Goal: Task Accomplishment & Management: Use online tool/utility

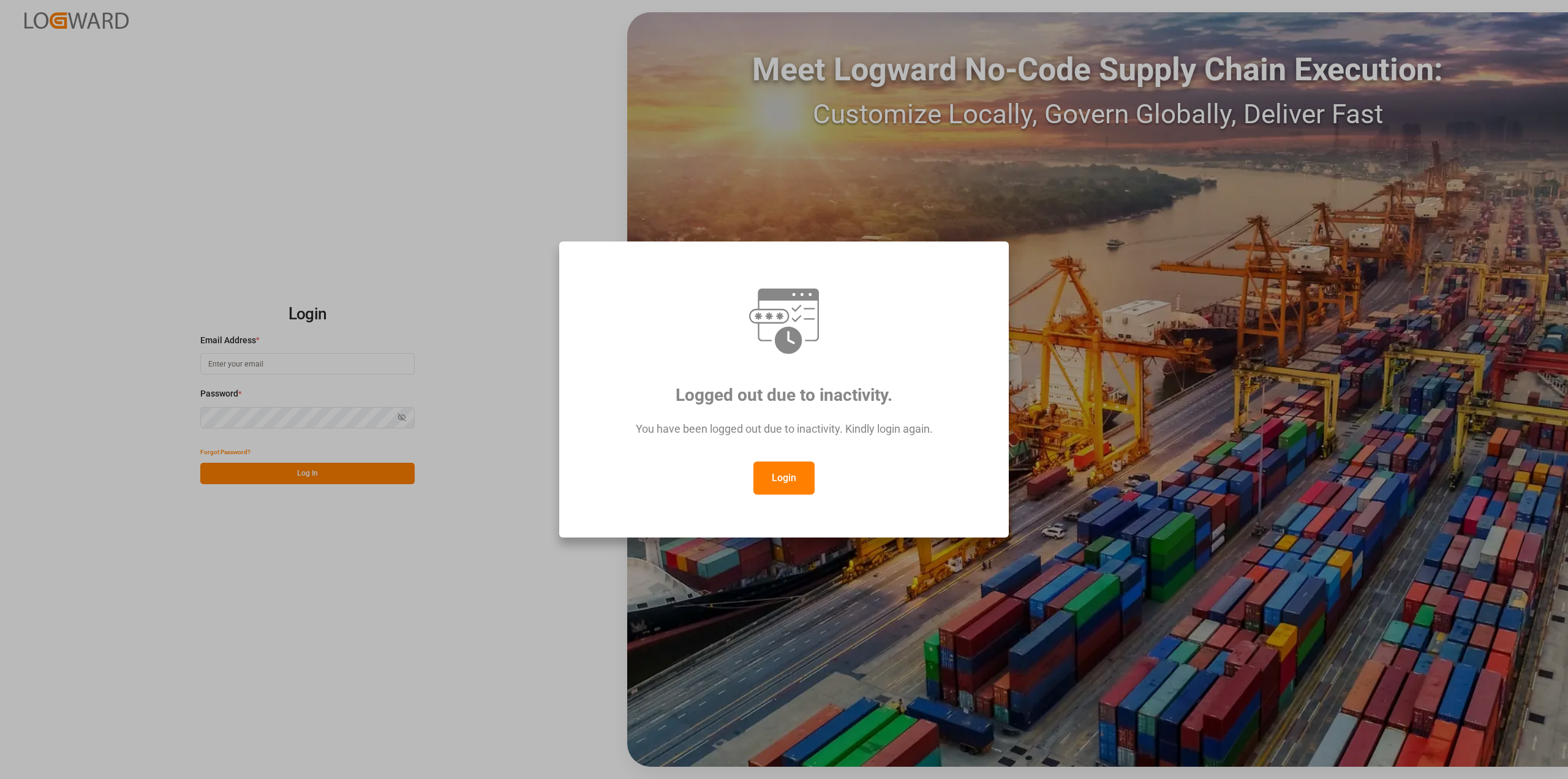
click at [784, 482] on button "Login" at bounding box center [784, 478] width 61 height 33
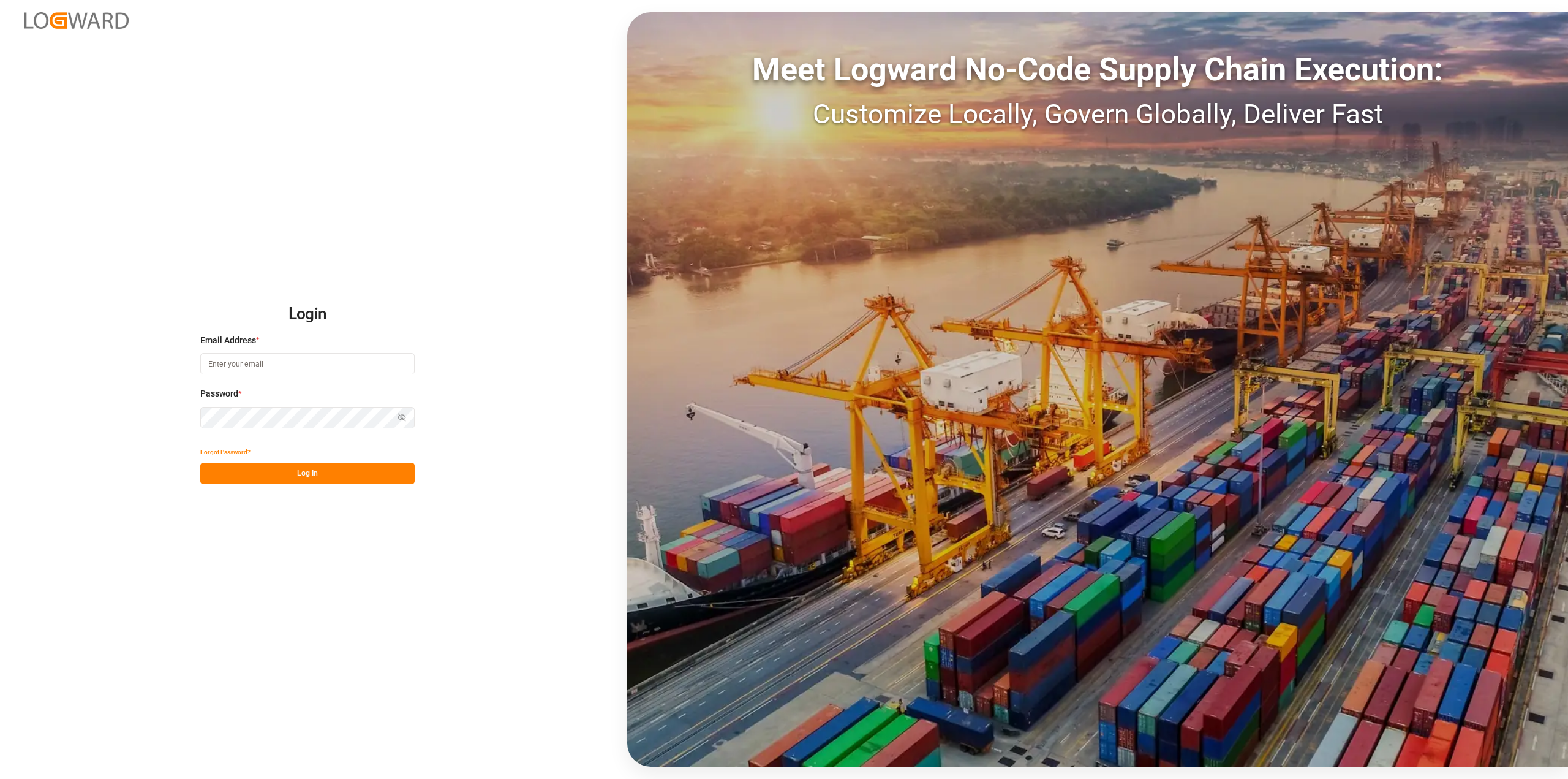
click at [338, 378] on div "Email Address *" at bounding box center [307, 361] width 214 height 54
click at [342, 357] on input at bounding box center [307, 364] width 214 height 22
type input "[PERSON_NAME][EMAIL_ADDRESS][PERSON_NAME][DOMAIN_NAME]"
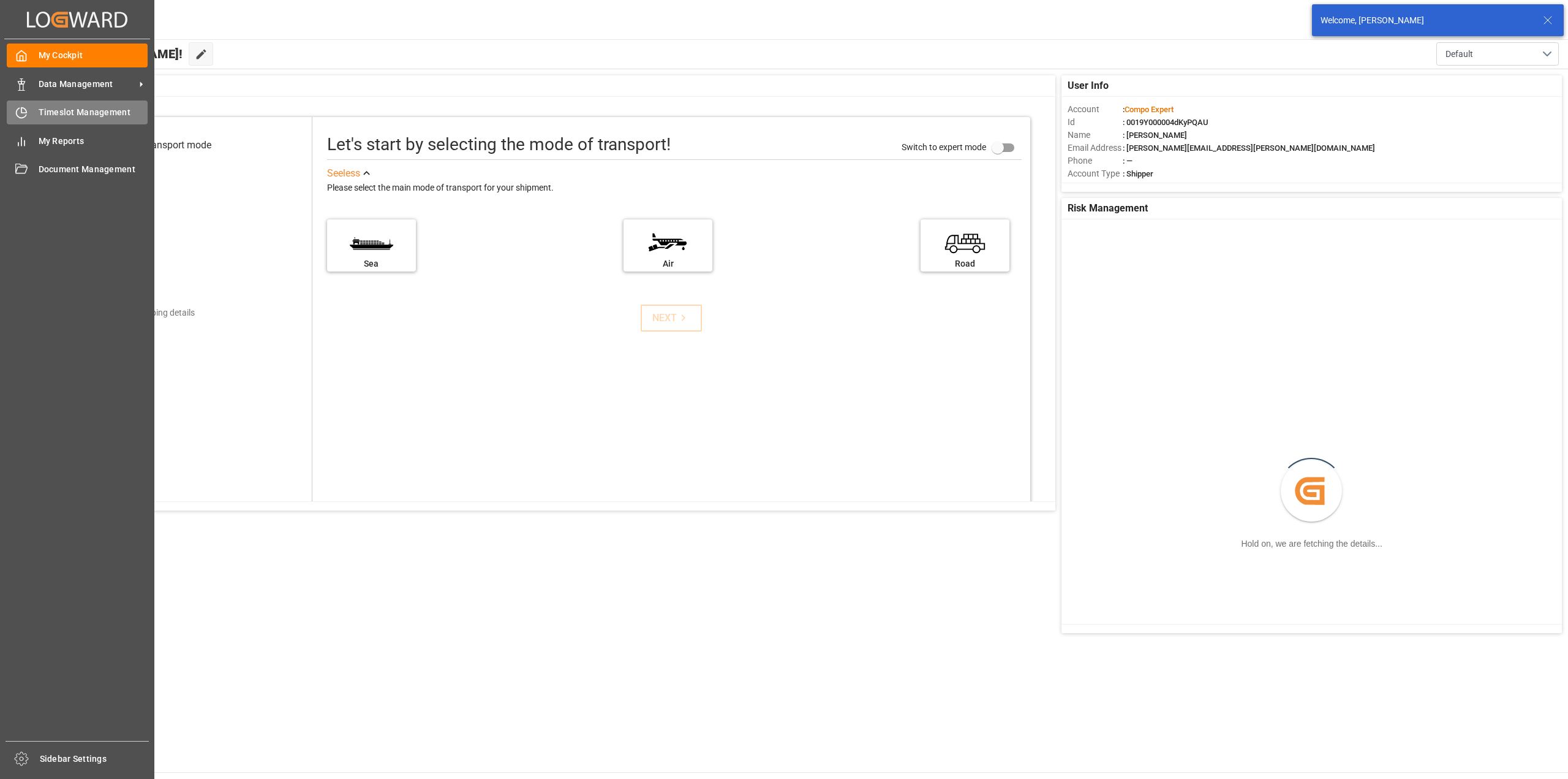
click at [19, 112] on icon at bounding box center [21, 112] width 12 height 12
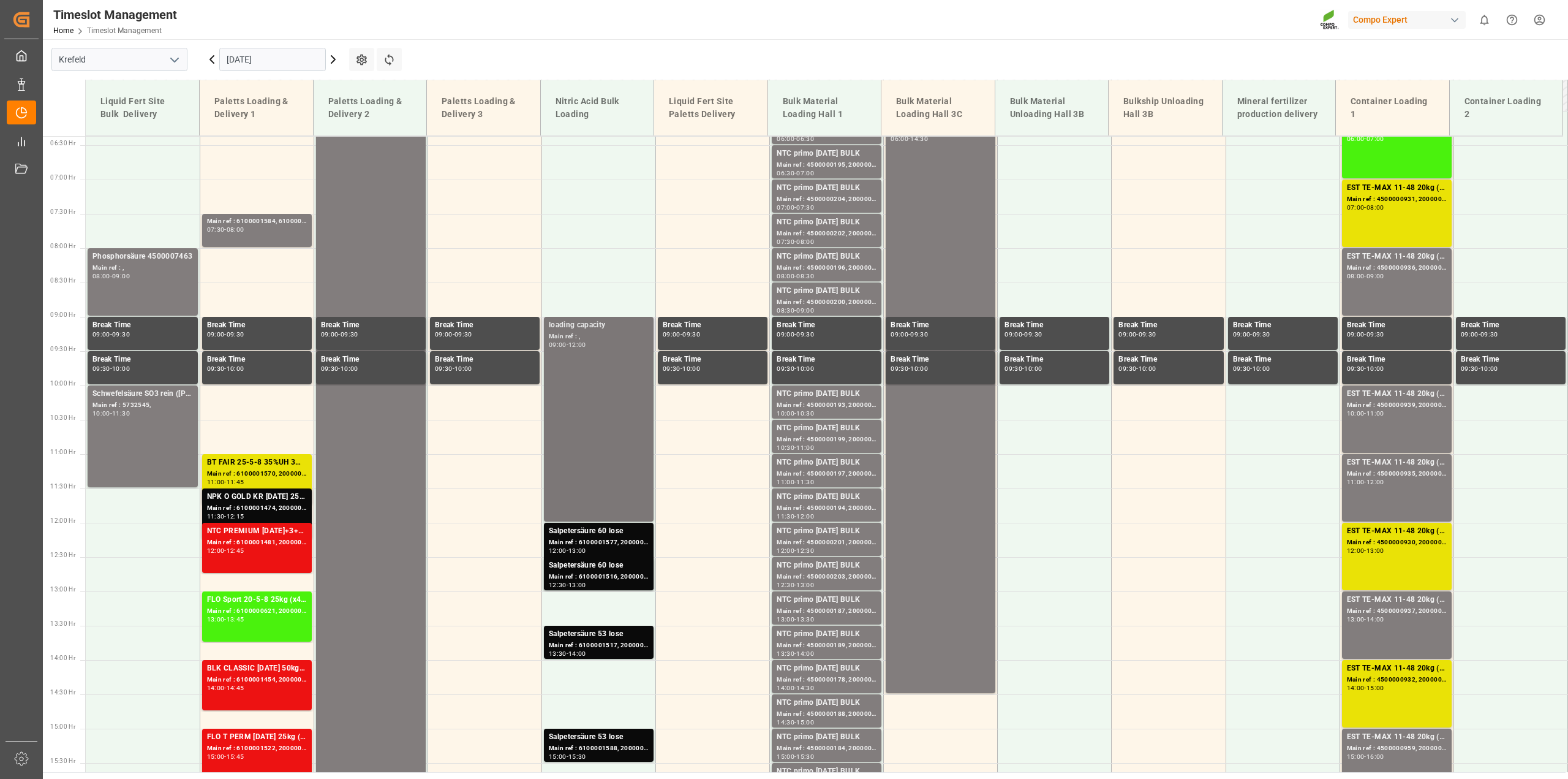
scroll to position [207, 0]
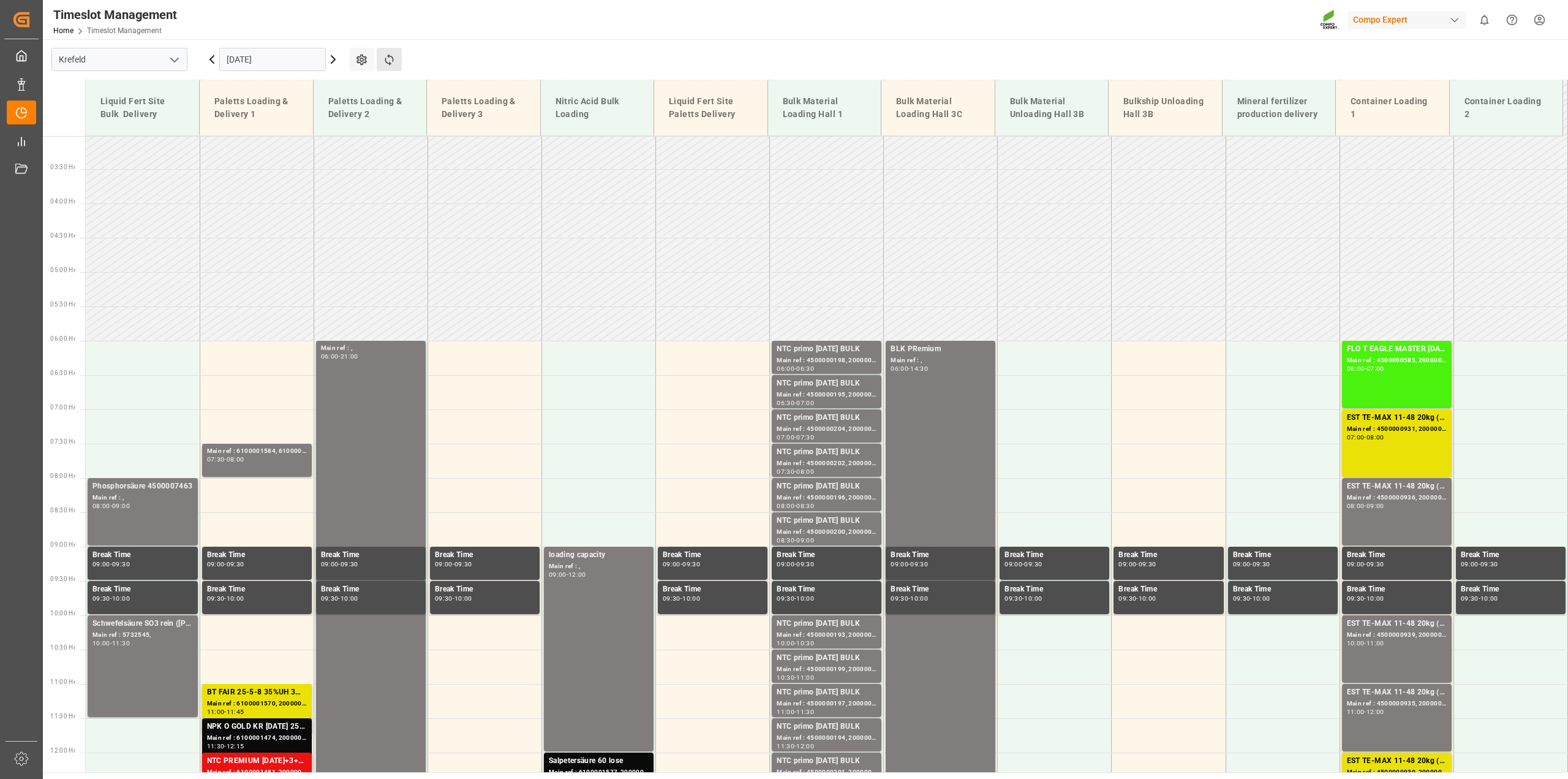
click at [399, 55] on button "Refresh Time Slots" at bounding box center [389, 59] width 25 height 23
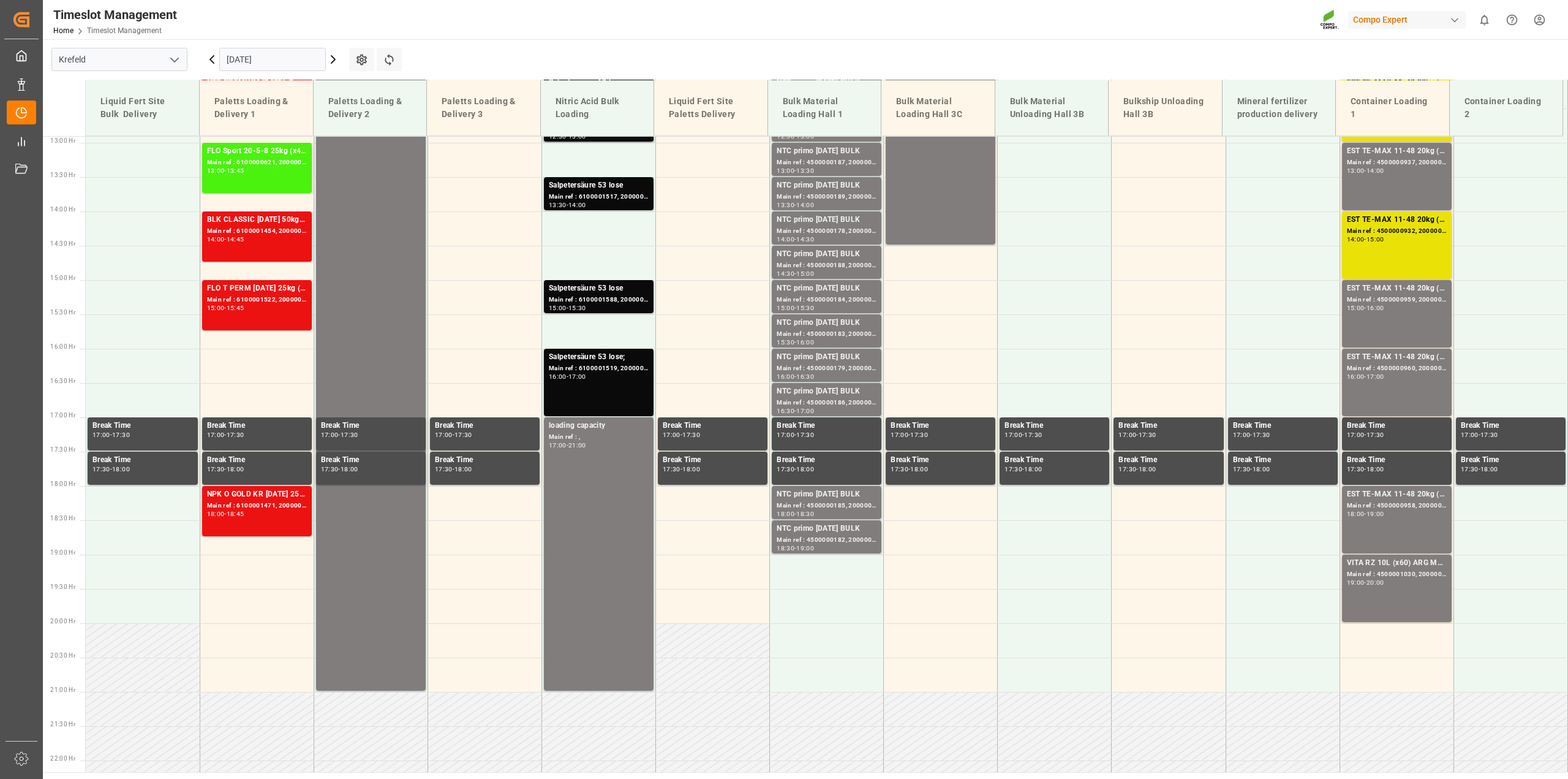
scroll to position [896, 0]
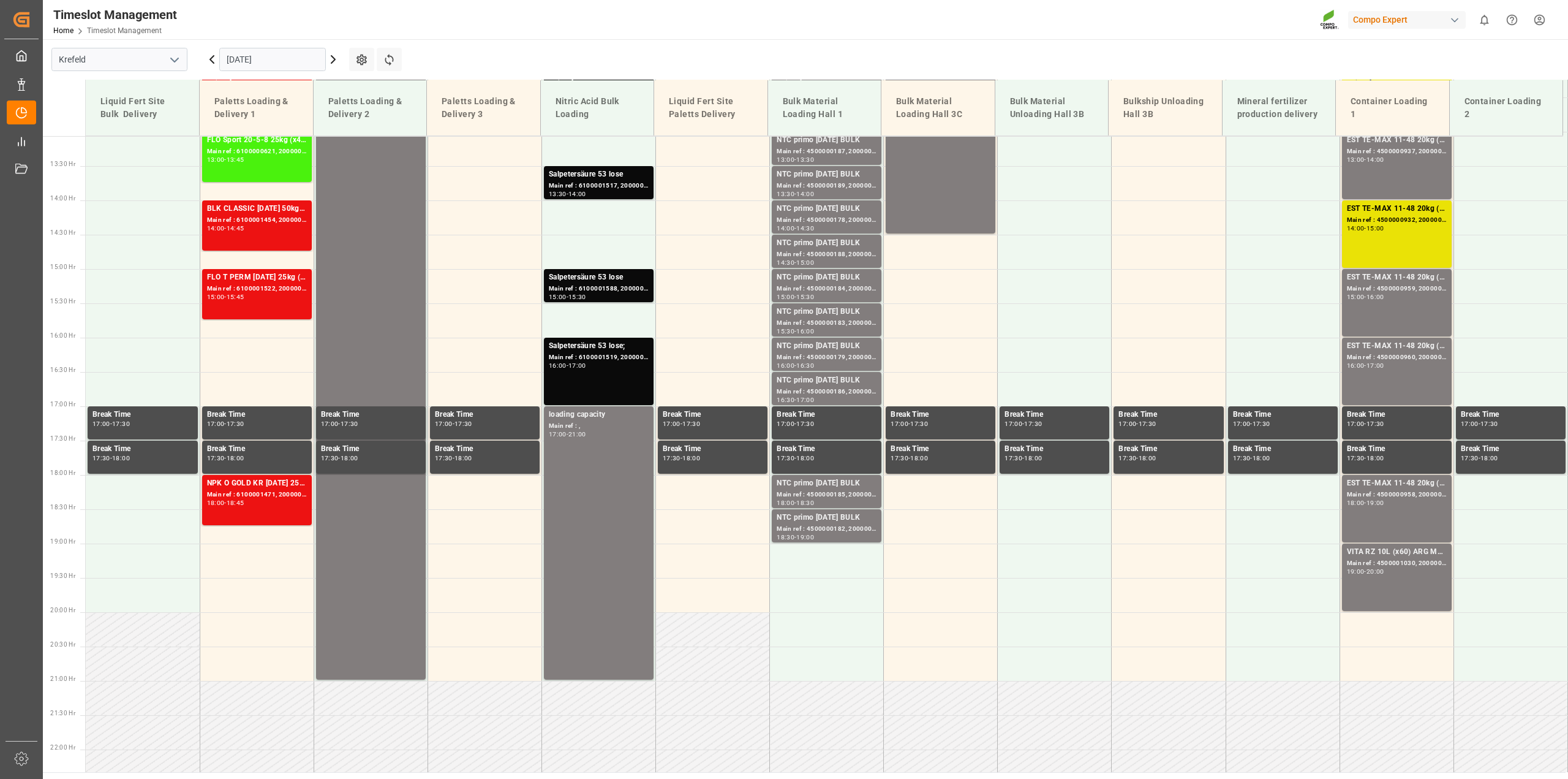
click at [212, 57] on icon at bounding box center [212, 59] width 4 height 7
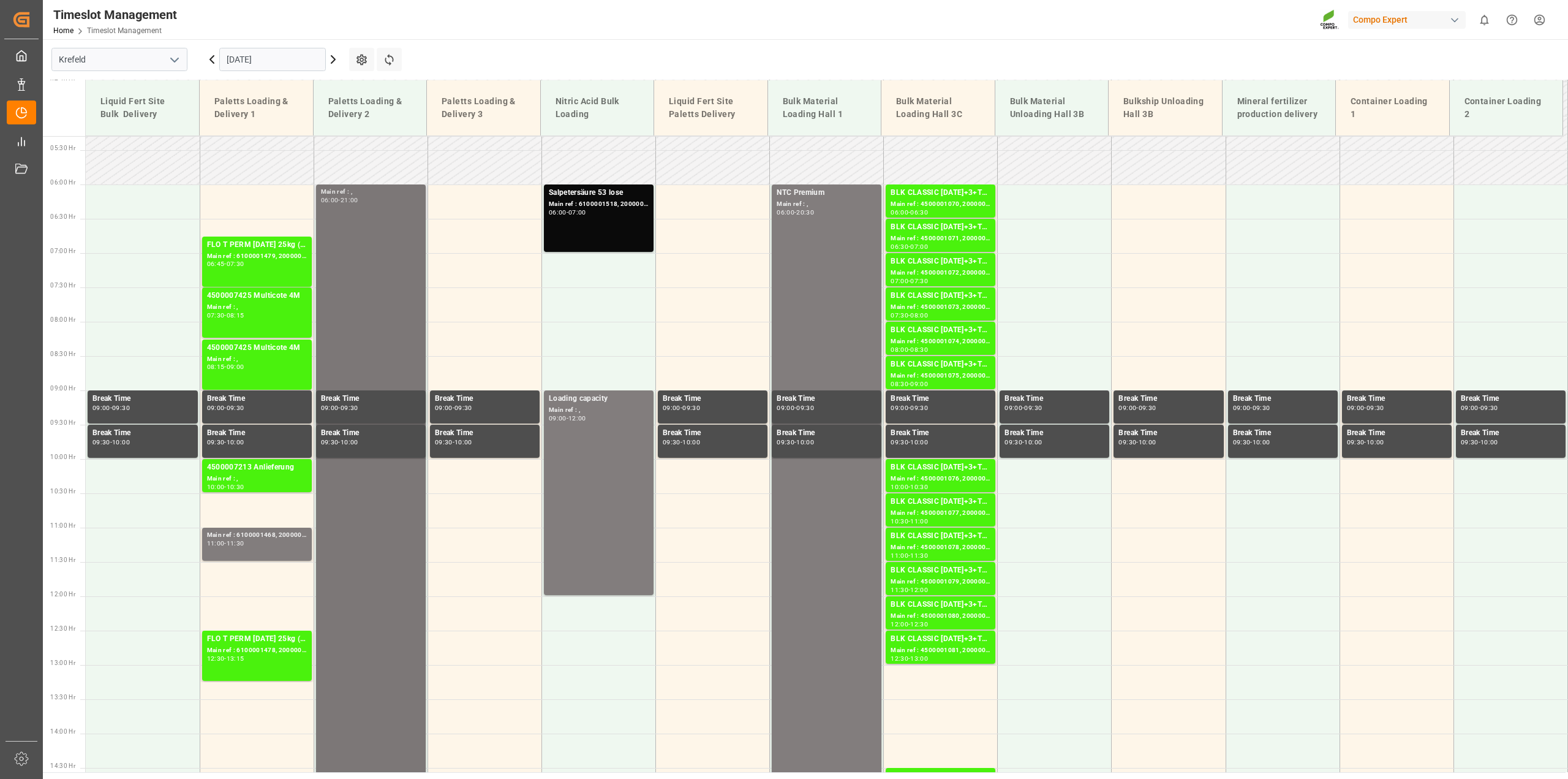
scroll to position [360, 0]
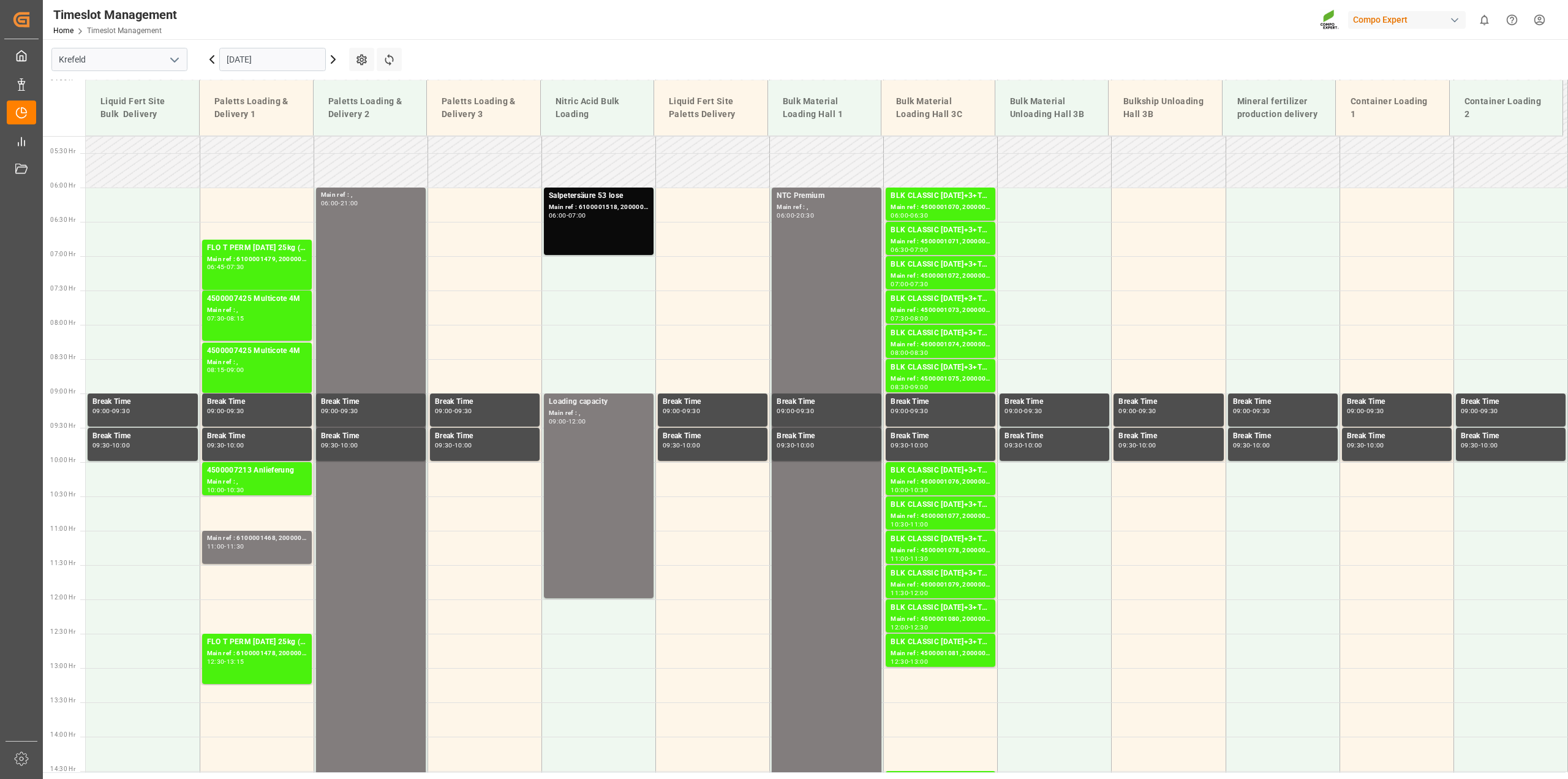
click at [332, 61] on icon at bounding box center [333, 59] width 14 height 14
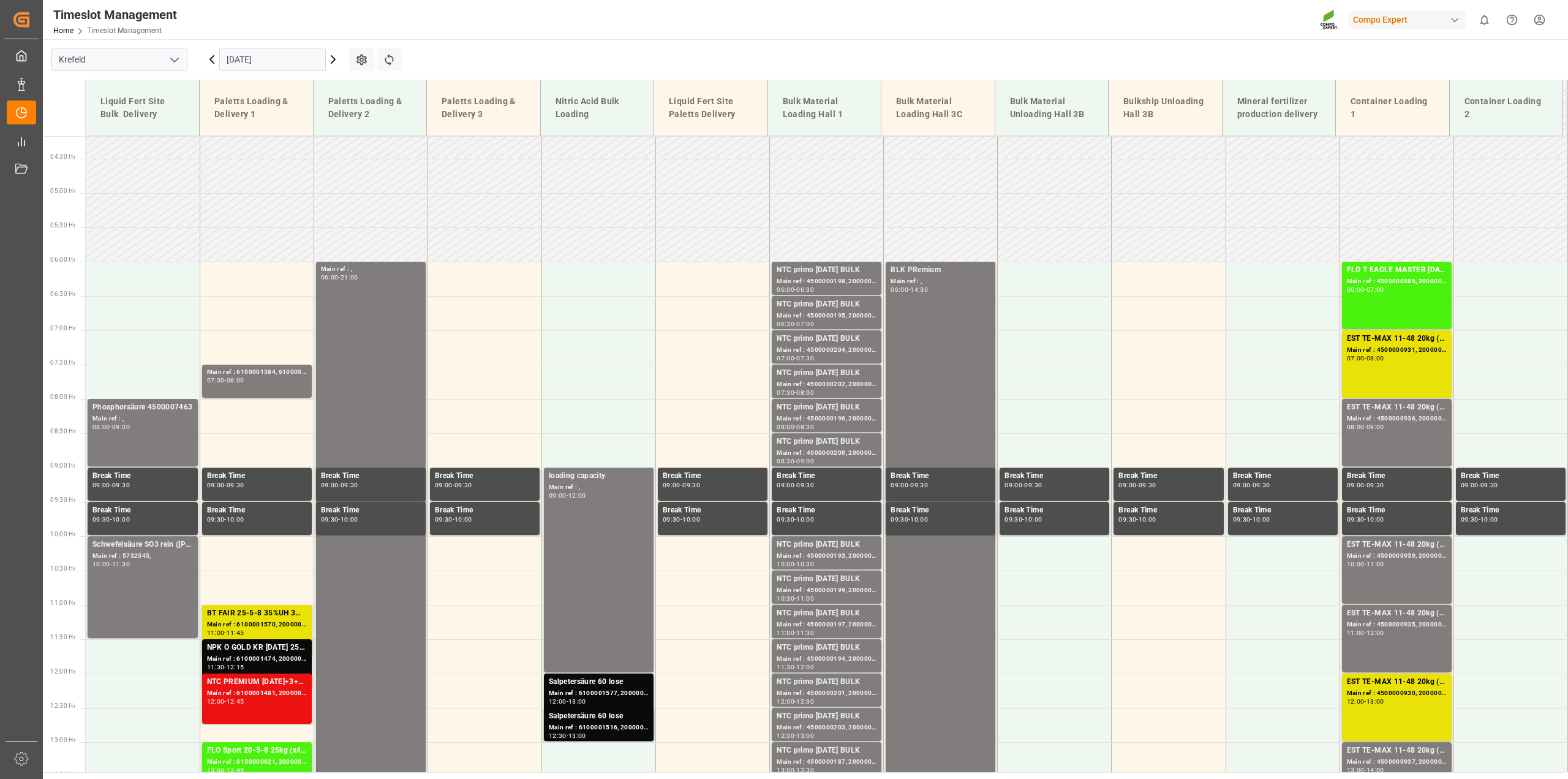
scroll to position [207, 0]
